Goal: Information Seeking & Learning: Check status

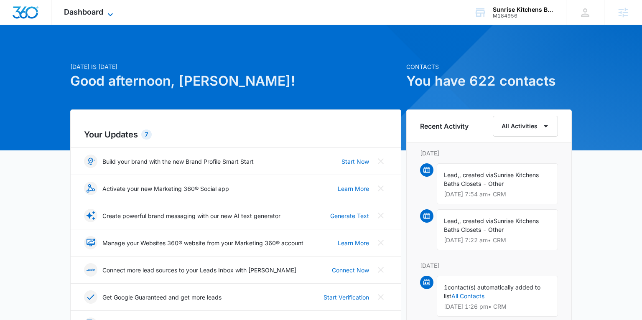
click at [105, 12] on icon at bounding box center [110, 15] width 10 height 10
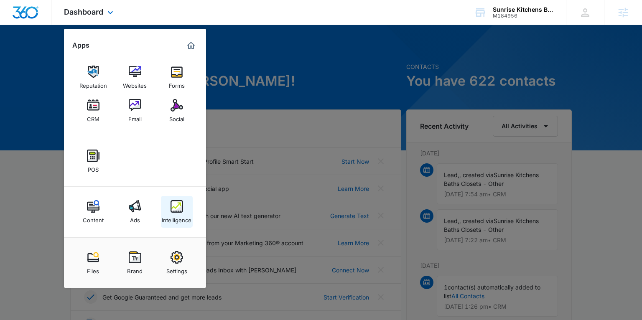
click at [180, 206] on img at bounding box center [177, 206] width 13 height 13
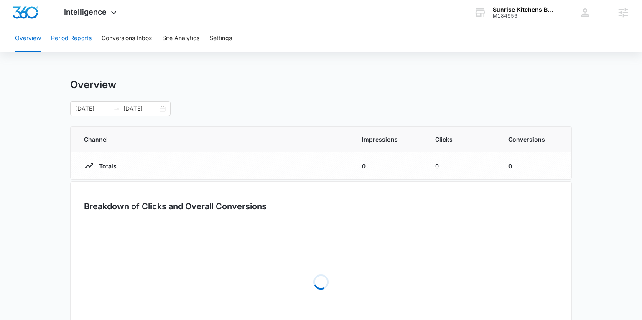
click at [86, 40] on button "Period Reports" at bounding box center [71, 38] width 41 height 27
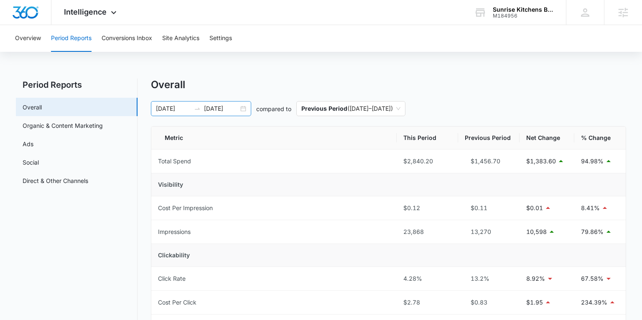
click at [244, 107] on div "07/05/2025 08/04/2025" at bounding box center [201, 108] width 100 height 15
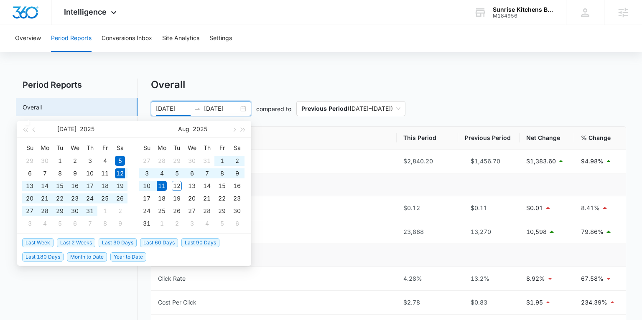
click at [126, 242] on span "Last 30 Days" at bounding box center [118, 242] width 38 height 9
type input "07/12/2025"
type input "08/11/2025"
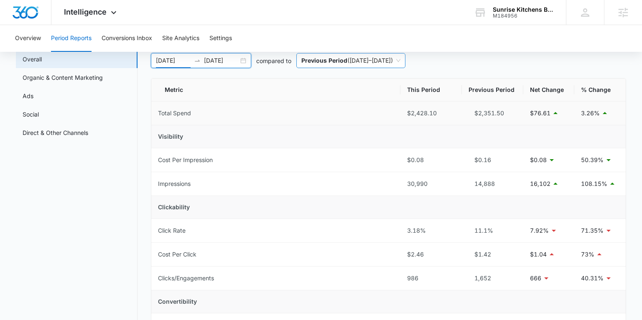
scroll to position [47, 0]
click at [28, 95] on link "Ads" at bounding box center [28, 97] width 11 height 9
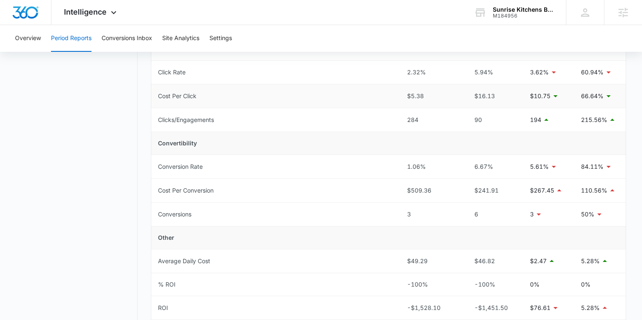
scroll to position [291, 0]
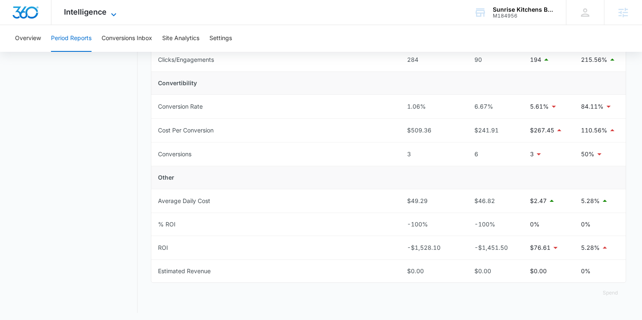
click at [95, 13] on span "Intelligence" at bounding box center [85, 12] width 43 height 9
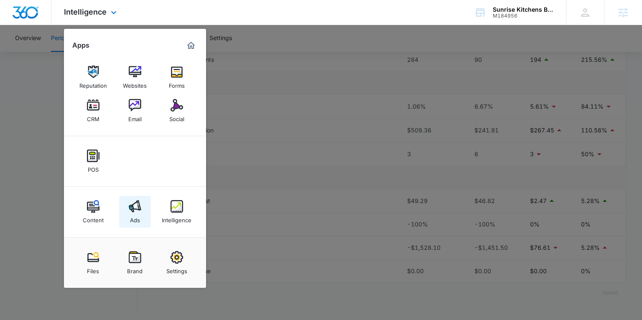
click at [138, 212] on img at bounding box center [135, 206] width 13 height 13
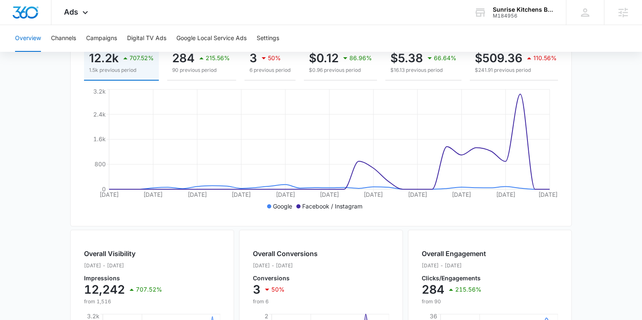
scroll to position [129, 0]
click at [84, 15] on icon at bounding box center [85, 14] width 5 height 3
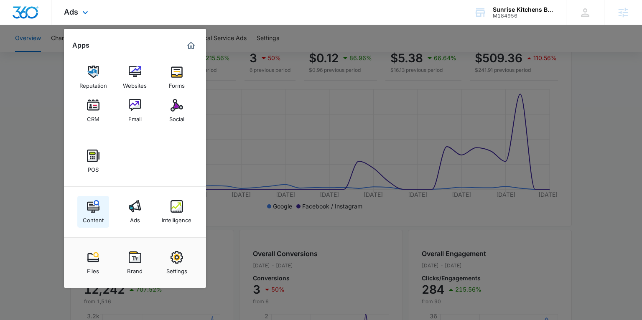
click at [93, 219] on div "Content" at bounding box center [93, 218] width 21 height 11
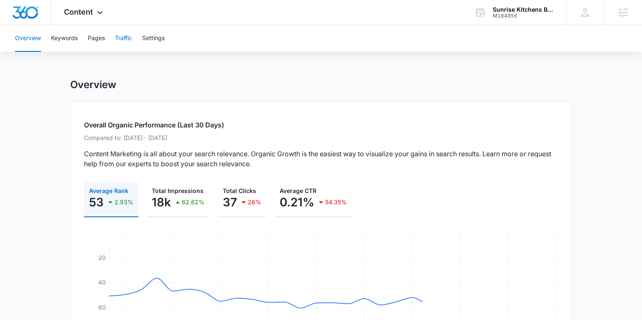
click at [116, 37] on button "Traffic" at bounding box center [123, 38] width 17 height 27
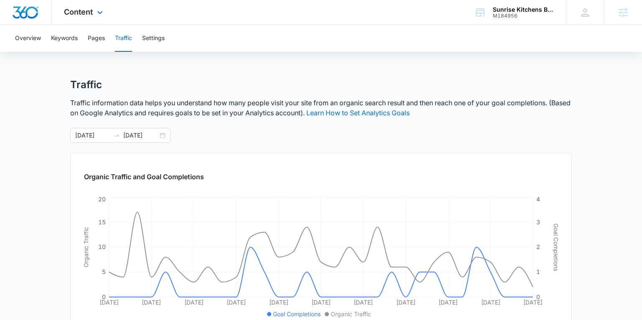
click at [84, 16] on div "Content Apps Reputation Websites Forms CRM Email Social POS Content Ads Intelli…" at bounding box center [84, 12] width 66 height 25
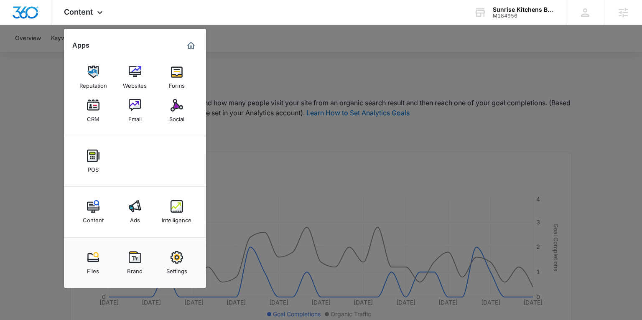
click at [57, 157] on div at bounding box center [321, 160] width 642 height 320
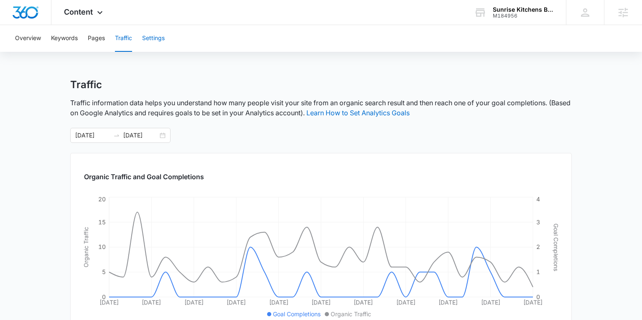
click at [159, 36] on button "Settings" at bounding box center [153, 38] width 23 height 27
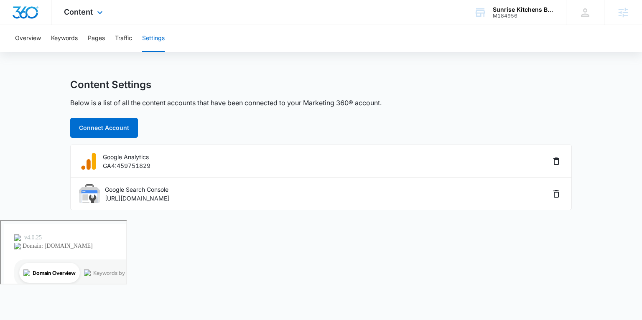
click at [82, 17] on div "Content Apps Reputation Websites Forms CRM Email Social POS Content Ads Intelli…" at bounding box center [84, 12] width 66 height 25
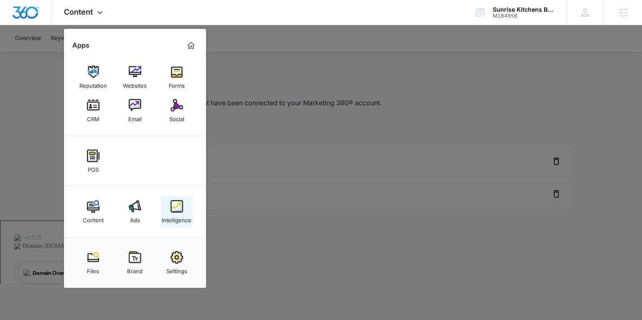
click at [174, 214] on div "Intelligence" at bounding box center [177, 218] width 30 height 11
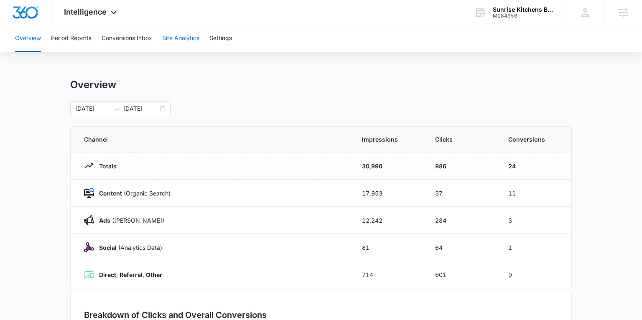
click at [173, 42] on button "Site Analytics" at bounding box center [180, 38] width 37 height 27
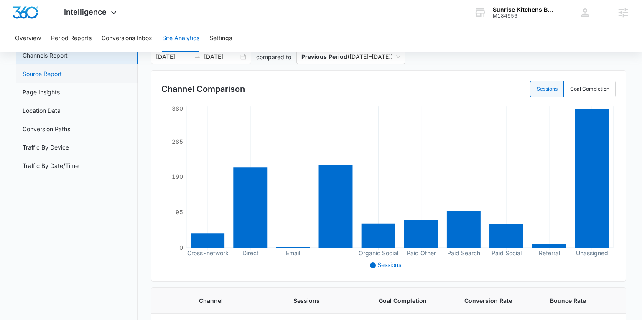
scroll to position [51, 0]
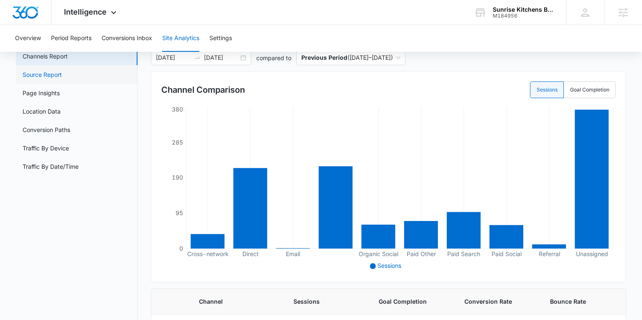
click at [52, 77] on link "Source Report" at bounding box center [42, 74] width 39 height 9
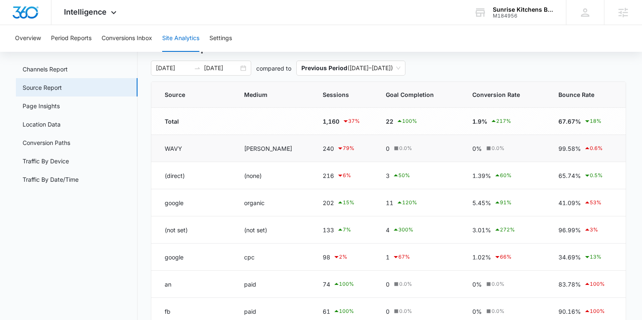
scroll to position [37, 0]
click at [63, 160] on link "Traffic By Device" at bounding box center [46, 162] width 46 height 9
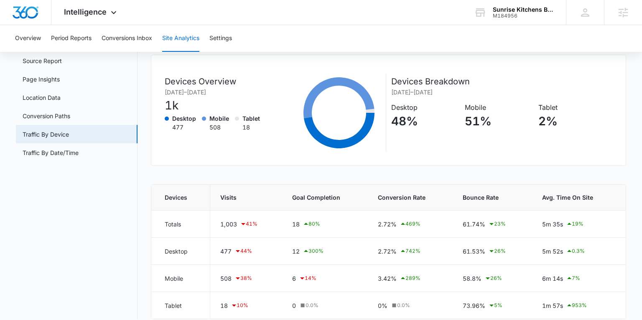
scroll to position [64, 0]
click at [33, 65] on link "Source Report" at bounding box center [42, 61] width 39 height 9
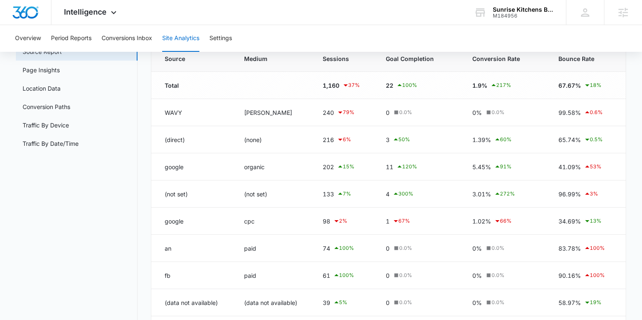
scroll to position [74, 0]
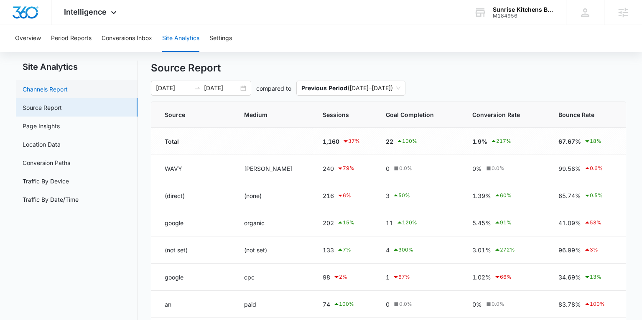
click at [66, 94] on link "Channels Report" at bounding box center [45, 89] width 45 height 9
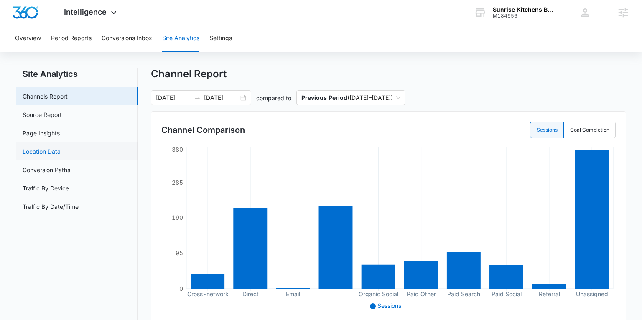
scroll to position [6, 0]
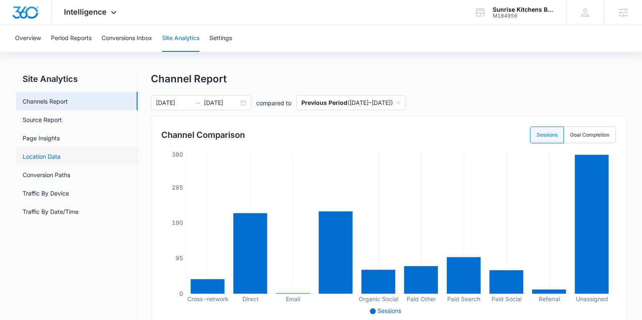
click at [41, 152] on link "Location Data" at bounding box center [42, 156] width 38 height 9
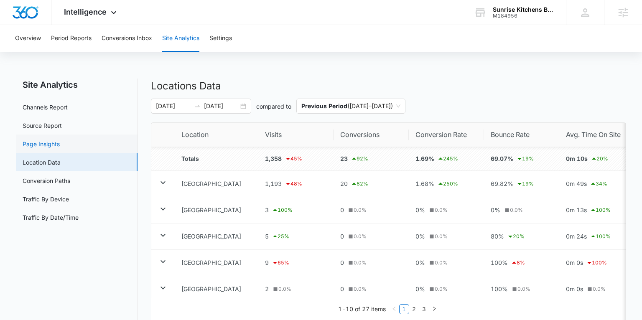
click at [43, 140] on link "Page Insights" at bounding box center [41, 144] width 37 height 9
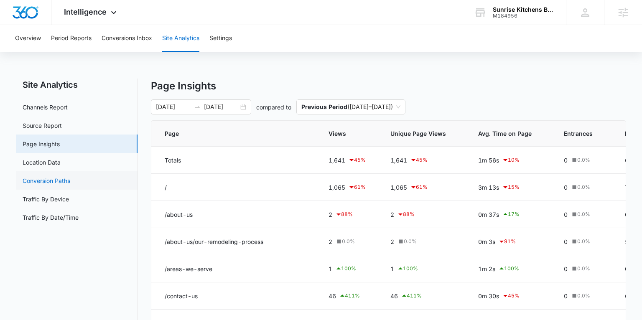
click at [50, 183] on link "Conversion Paths" at bounding box center [47, 180] width 48 height 9
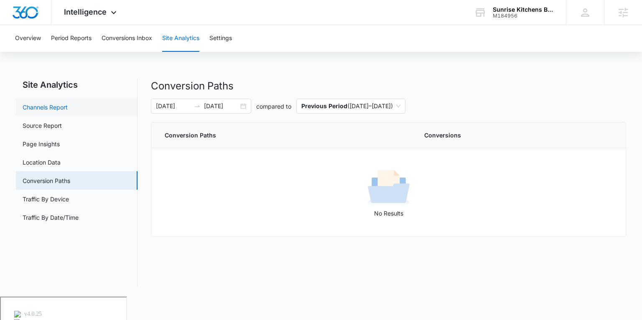
click at [45, 103] on link "Channels Report" at bounding box center [45, 107] width 45 height 9
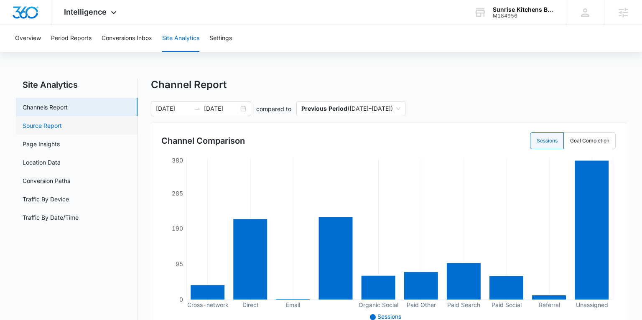
click at [55, 121] on link "Source Report" at bounding box center [42, 125] width 39 height 9
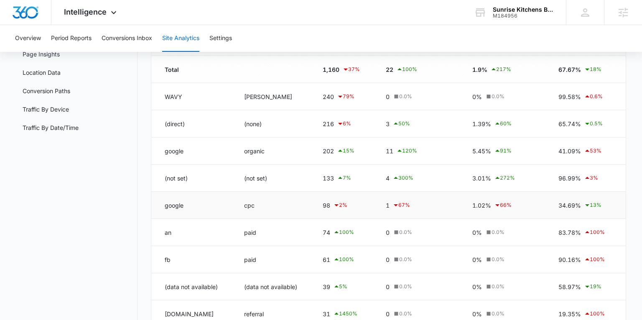
scroll to position [87, 0]
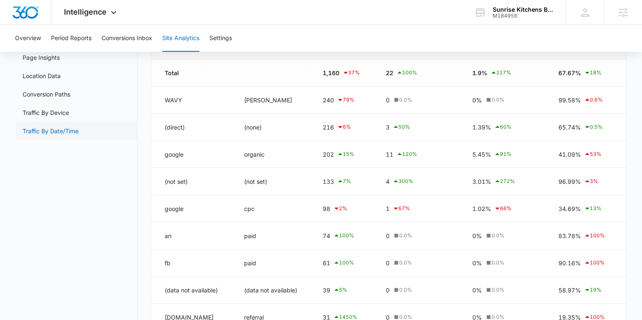
click at [50, 130] on link "Traffic By Date/Time" at bounding box center [51, 131] width 56 height 9
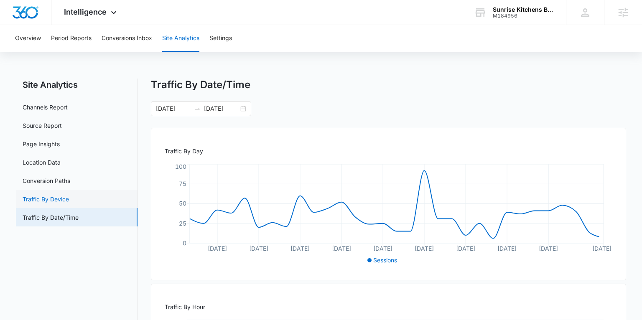
click at [67, 204] on link "Traffic By Device" at bounding box center [46, 199] width 46 height 9
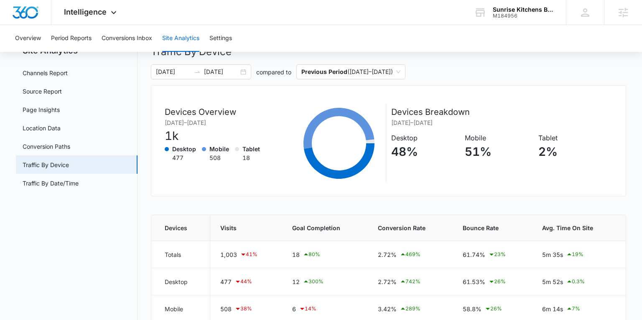
scroll to position [73, 0]
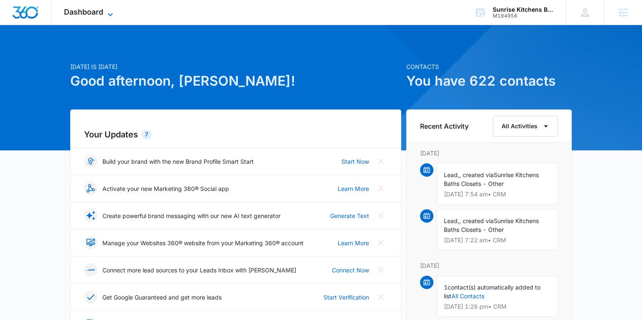
click at [98, 14] on span "Dashboard" at bounding box center [83, 12] width 39 height 9
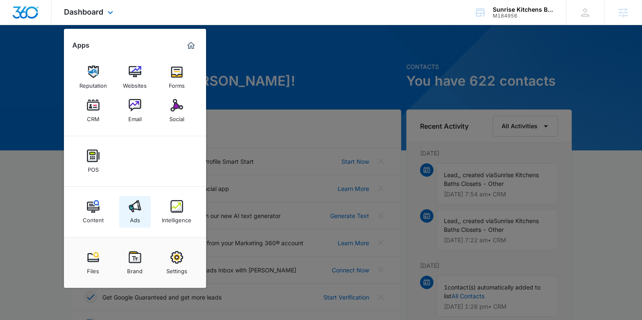
click at [138, 209] on img at bounding box center [135, 206] width 13 height 13
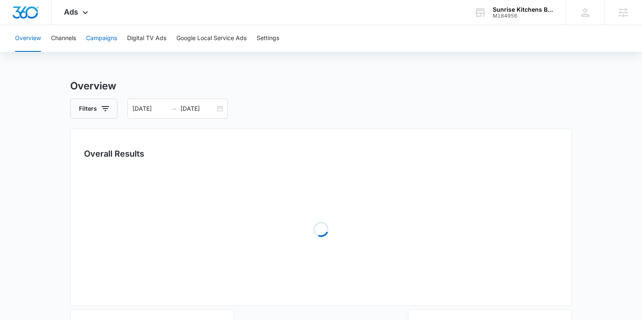
click at [111, 40] on button "Campaigns" at bounding box center [101, 38] width 31 height 27
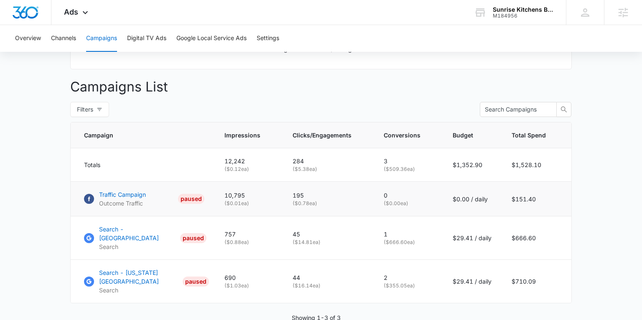
scroll to position [285, 0]
click at [129, 196] on p "Traffic Campaign" at bounding box center [122, 195] width 47 height 9
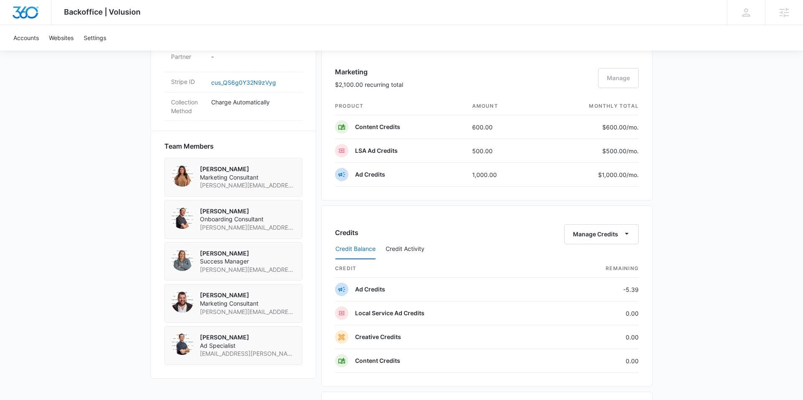
scroll to position [533, 0]
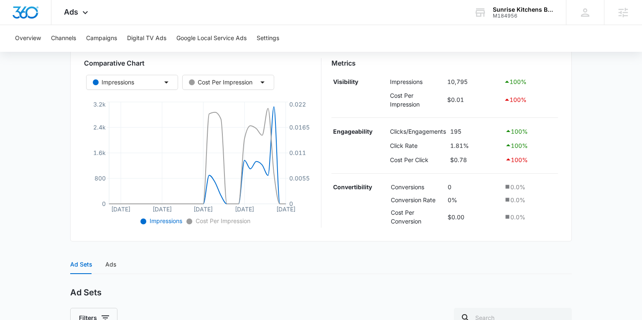
scroll to position [258, 0]
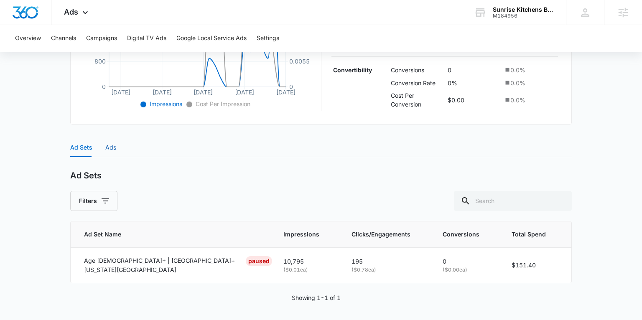
click at [107, 148] on div "Ads" at bounding box center [110, 147] width 11 height 9
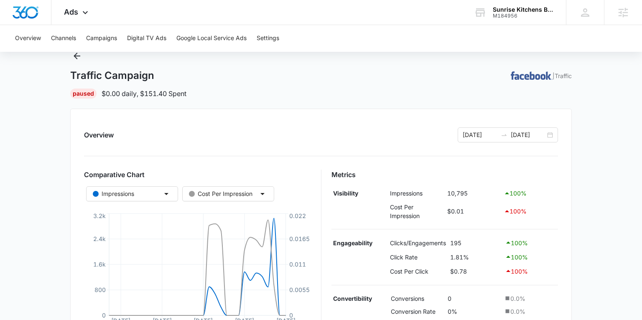
scroll to position [0, 0]
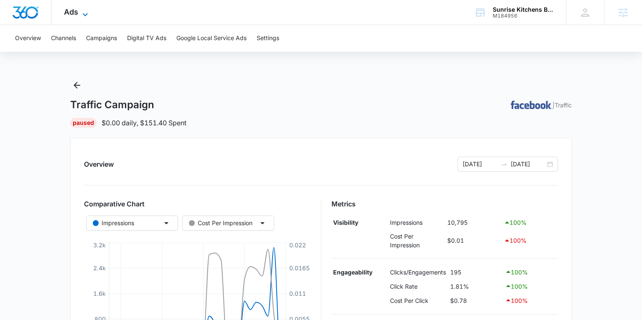
click at [80, 13] on icon at bounding box center [85, 15] width 10 height 10
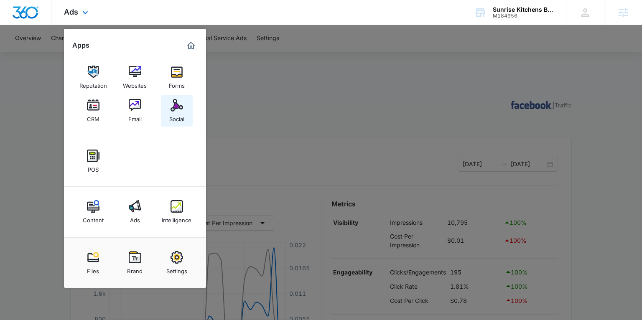
click at [166, 115] on link "Social" at bounding box center [177, 111] width 32 height 32
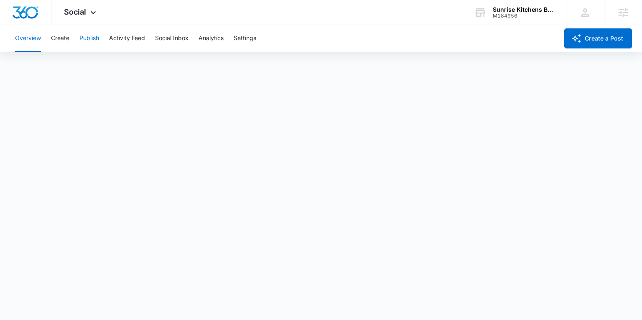
click at [96, 39] on button "Publish" at bounding box center [89, 38] width 20 height 27
click at [69, 38] on button "Create" at bounding box center [60, 38] width 18 height 27
click at [85, 65] on button "Approvals" at bounding box center [82, 63] width 28 height 23
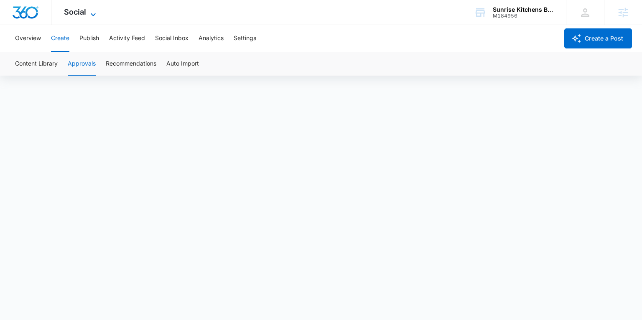
click at [80, 13] on span "Social" at bounding box center [75, 12] width 22 height 9
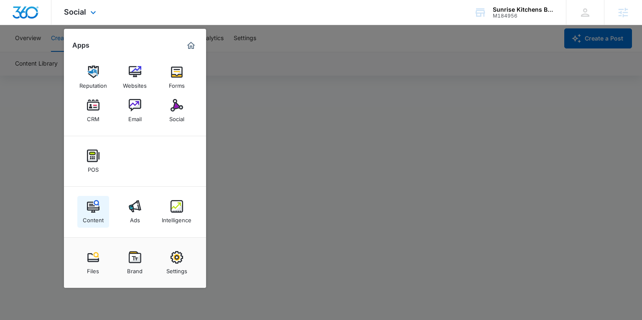
click at [95, 207] on img at bounding box center [93, 206] width 13 height 13
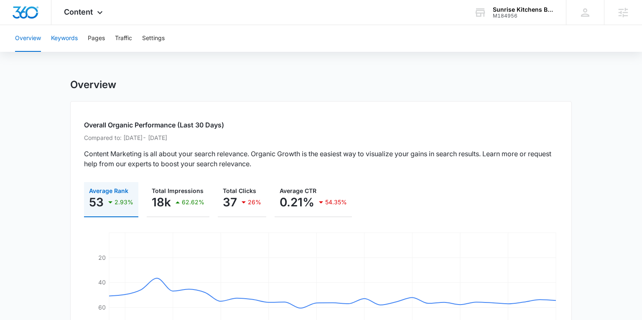
click at [72, 41] on button "Keywords" at bounding box center [64, 38] width 27 height 27
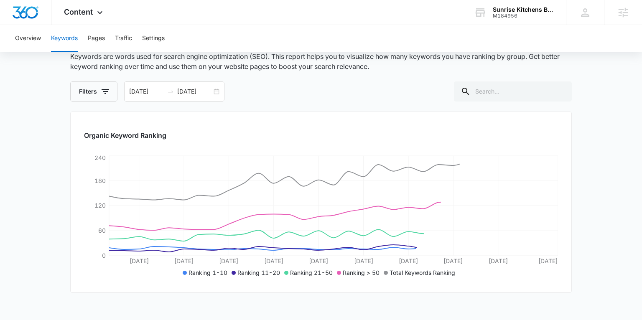
scroll to position [63, 0]
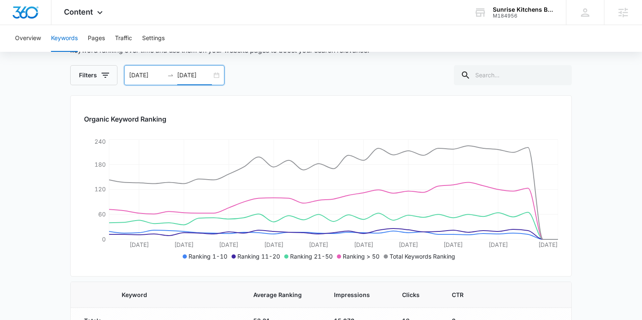
click at [178, 72] on input "08/11/2025" at bounding box center [194, 75] width 35 height 9
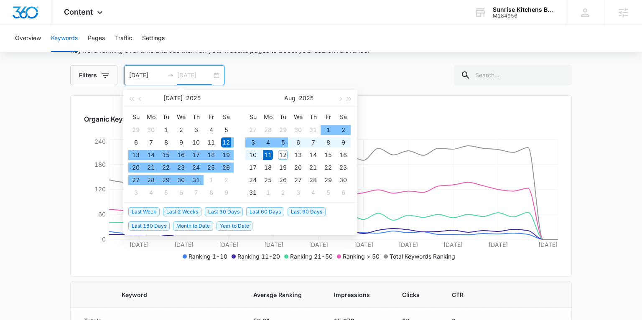
type input "08/11/2025"
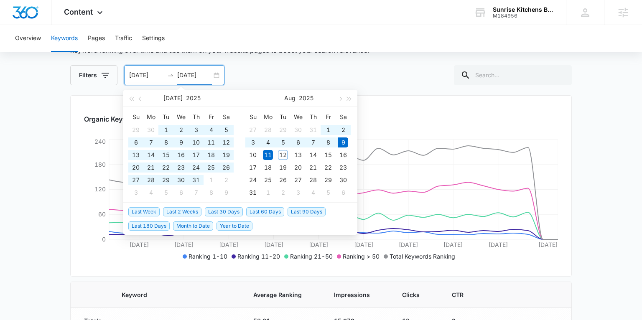
click at [161, 224] on span "Last 180 Days" at bounding box center [148, 226] width 41 height 9
type input "02/10/2025"
type input "08/09/2025"
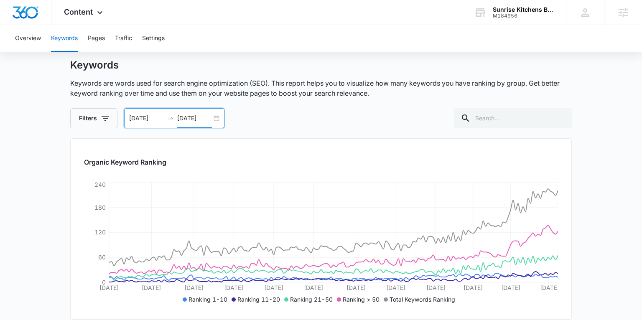
scroll to position [17, 0]
